Goal: Navigation & Orientation: Find specific page/section

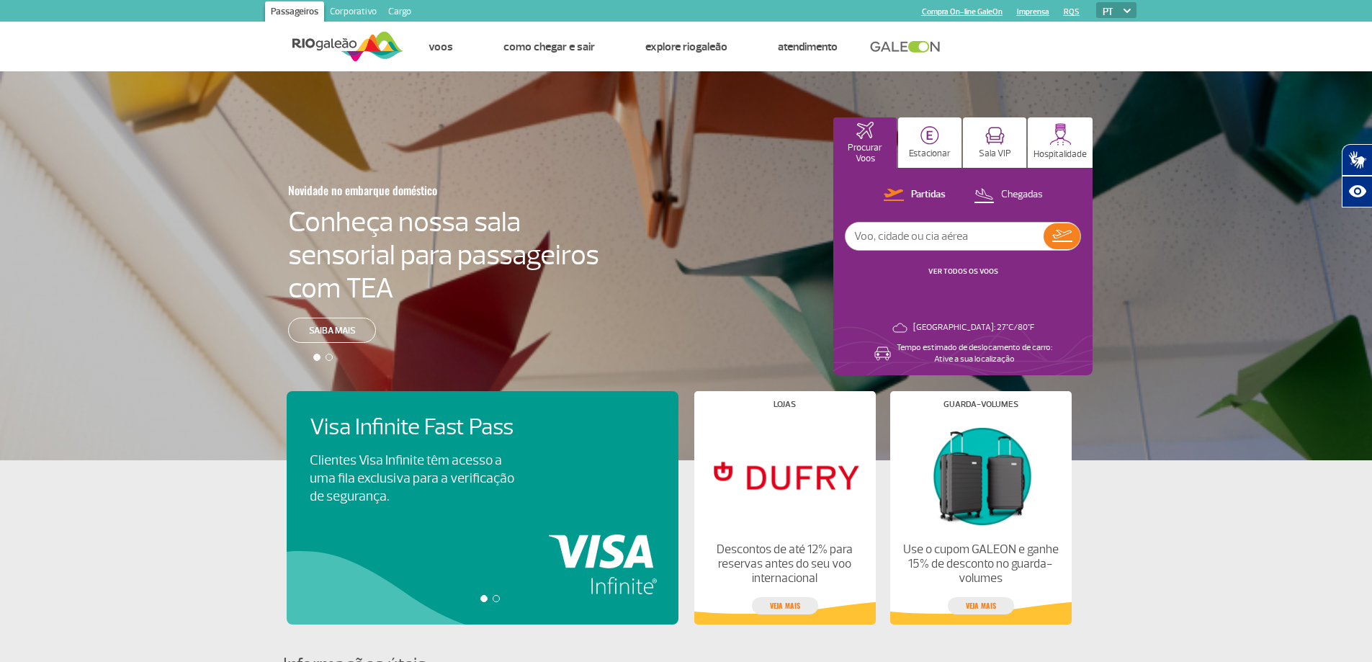
click at [935, 230] on input "text" at bounding box center [945, 236] width 198 height 27
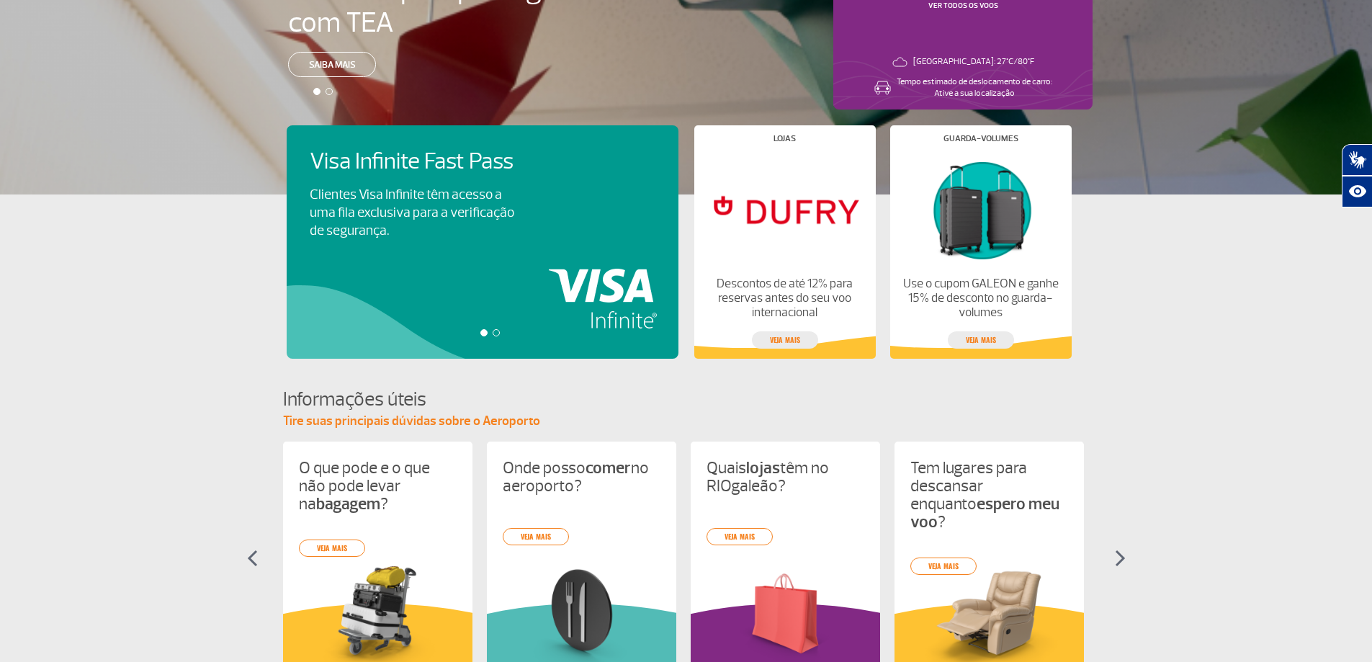
scroll to position [360, 0]
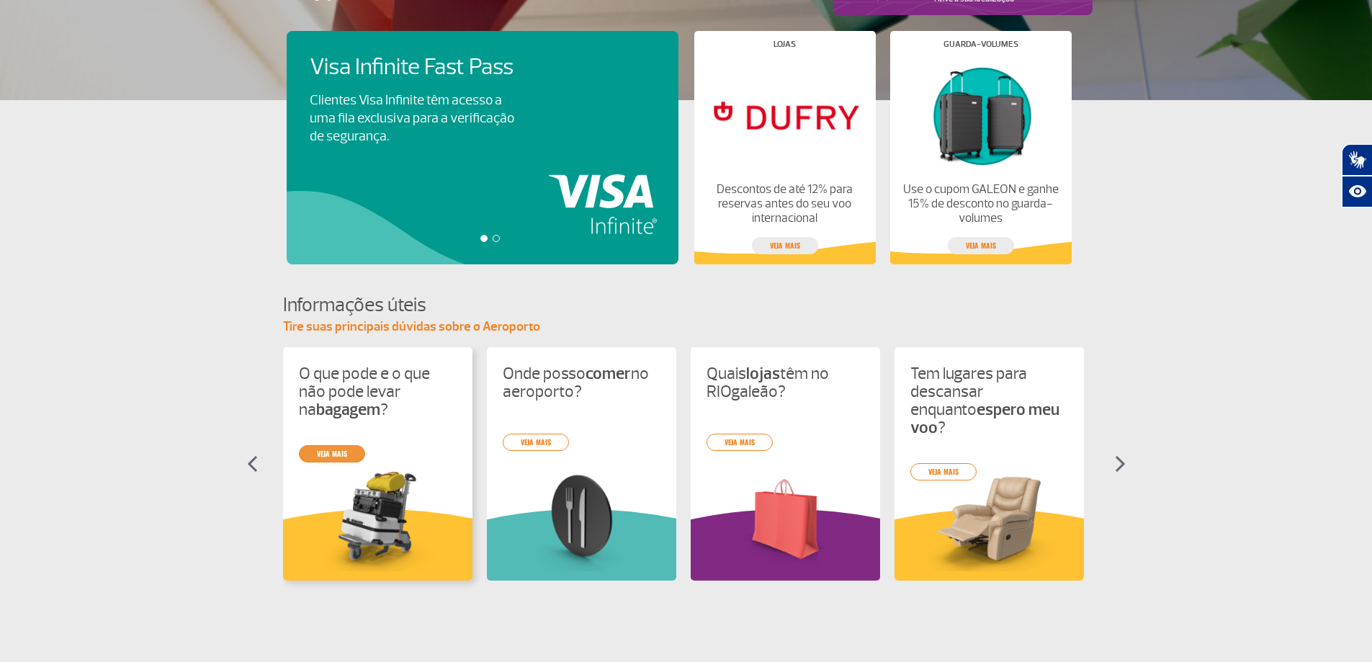
click at [339, 448] on link "veja mais" at bounding box center [332, 453] width 66 height 17
